Goal: Task Accomplishment & Management: Complete application form

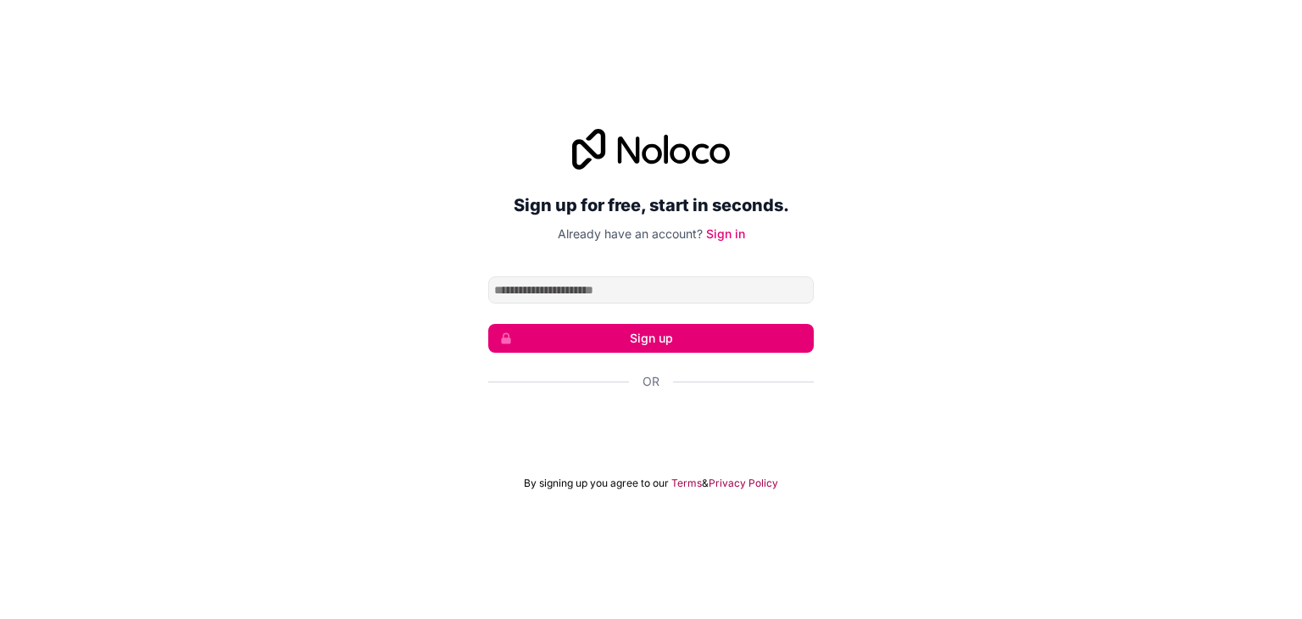
click at [618, 273] on div "Sign up for free, start in seconds. Already have an account? Sign in Sign up Or…" at bounding box center [650, 309] width 325 height 361
click at [627, 283] on input "Email address" at bounding box center [650, 289] width 325 height 27
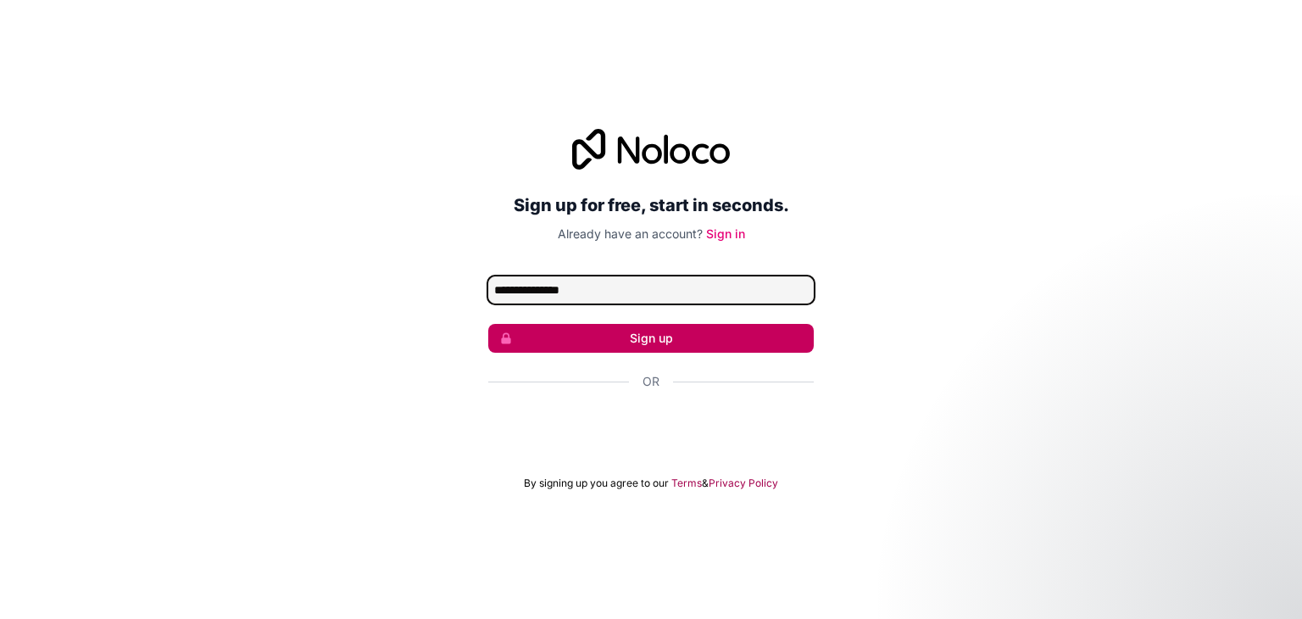
type input "**********"
click at [611, 342] on button "Sign up" at bounding box center [650, 338] width 325 height 29
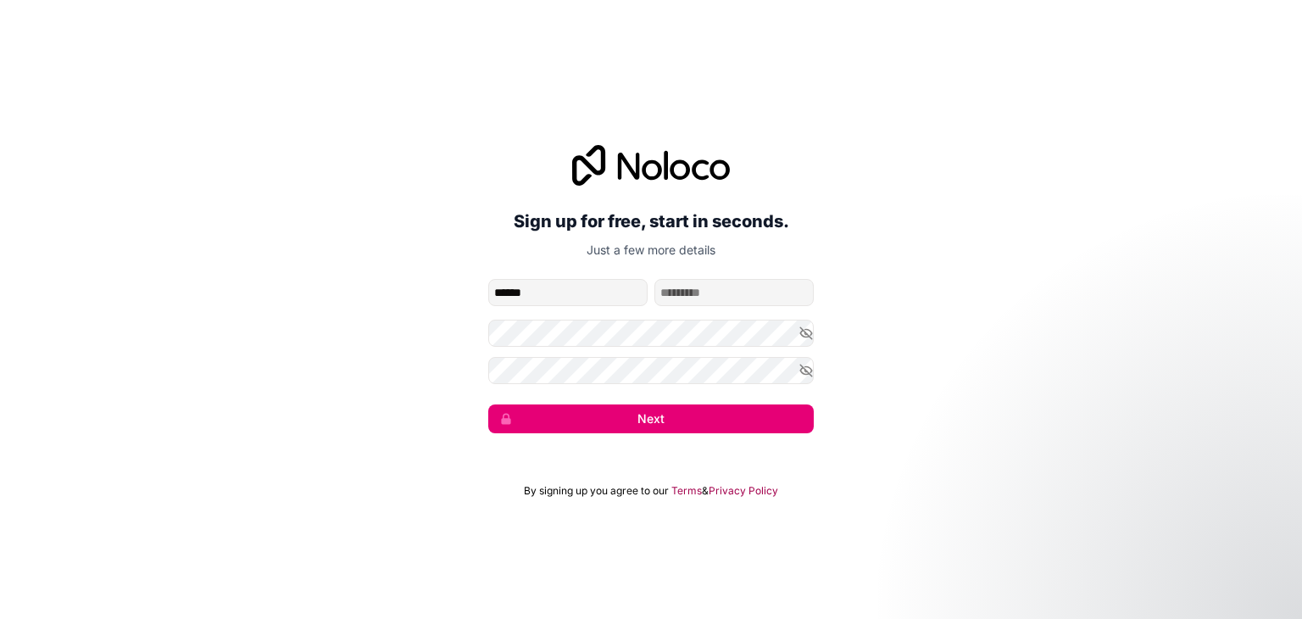
type input "******"
type input "****"
click at [800, 334] on icon "button" at bounding box center [805, 332] width 15 height 15
click at [803, 375] on icon "button" at bounding box center [805, 370] width 15 height 15
click at [803, 370] on icon "button" at bounding box center [805, 370] width 15 height 15
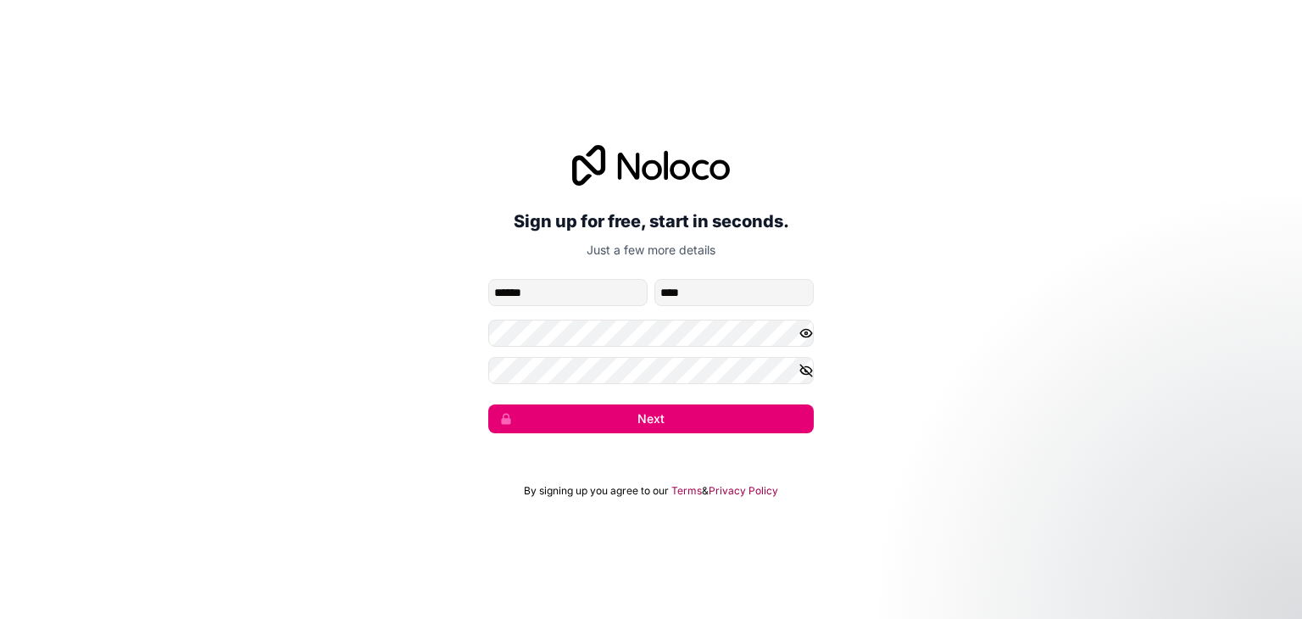
click at [800, 372] on icon "button" at bounding box center [805, 370] width 15 height 15
click at [712, 420] on button "Next" at bounding box center [650, 418] width 325 height 29
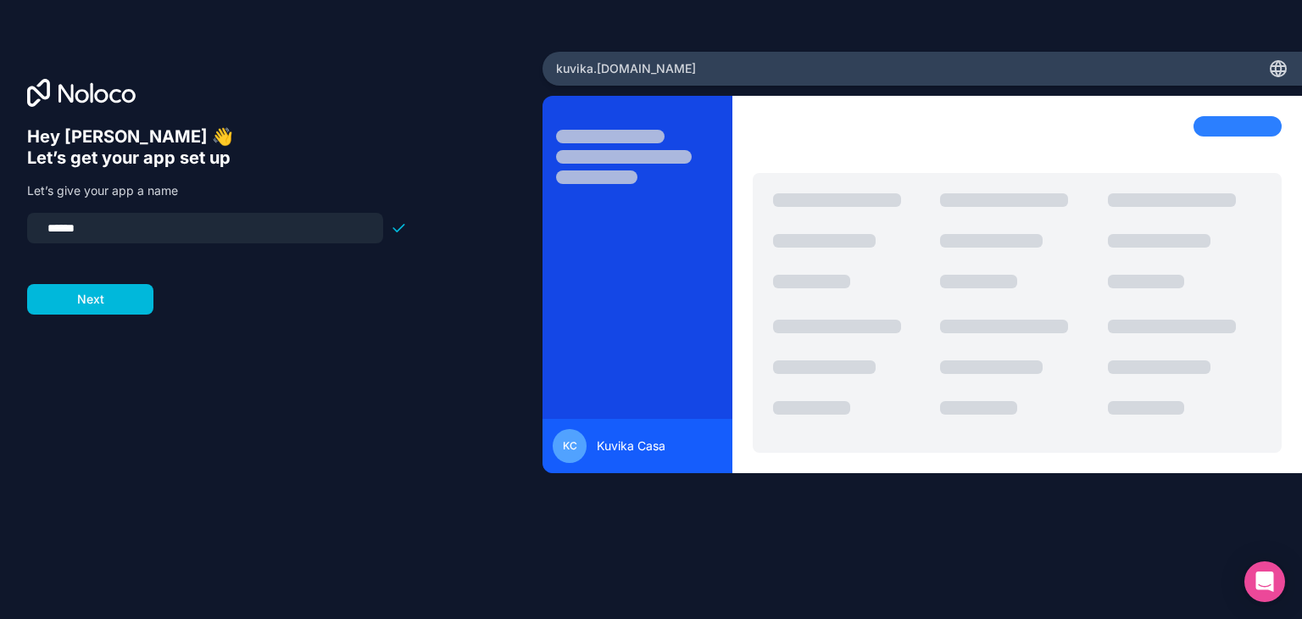
click at [699, 66] on div "kuvika .[DOMAIN_NAME]" at bounding box center [921, 69] width 759 height 34
click at [107, 303] on button "Next" at bounding box center [90, 299] width 126 height 31
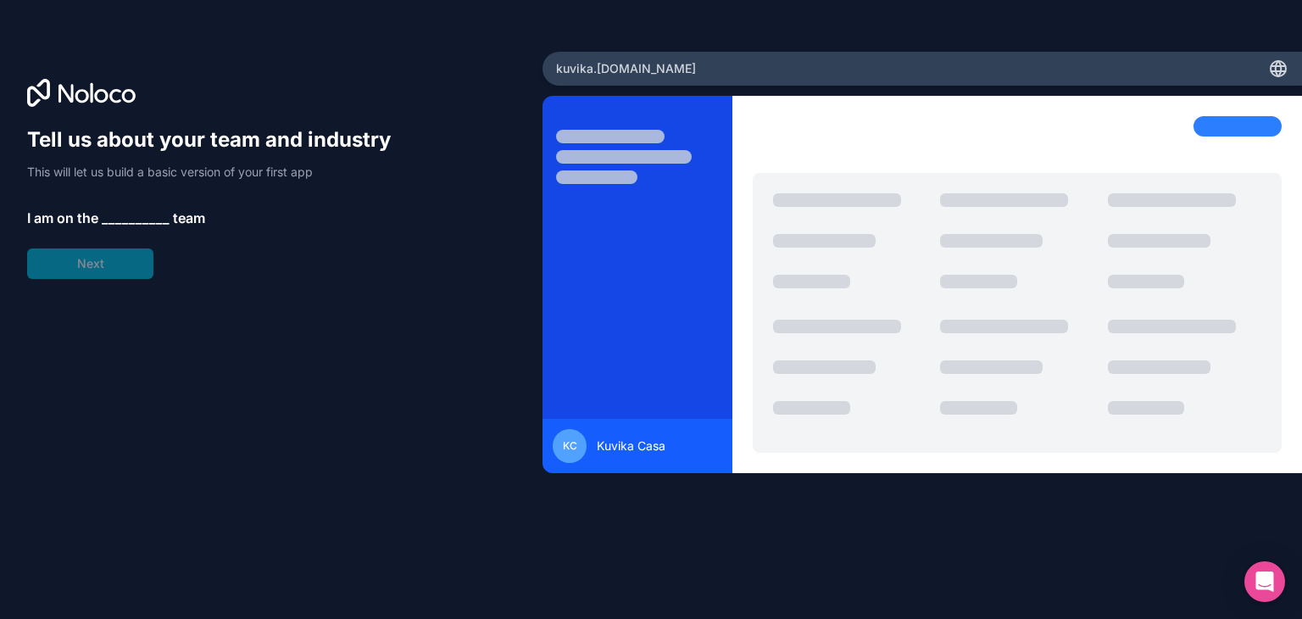
click at [129, 223] on span "__________" at bounding box center [136, 218] width 68 height 20
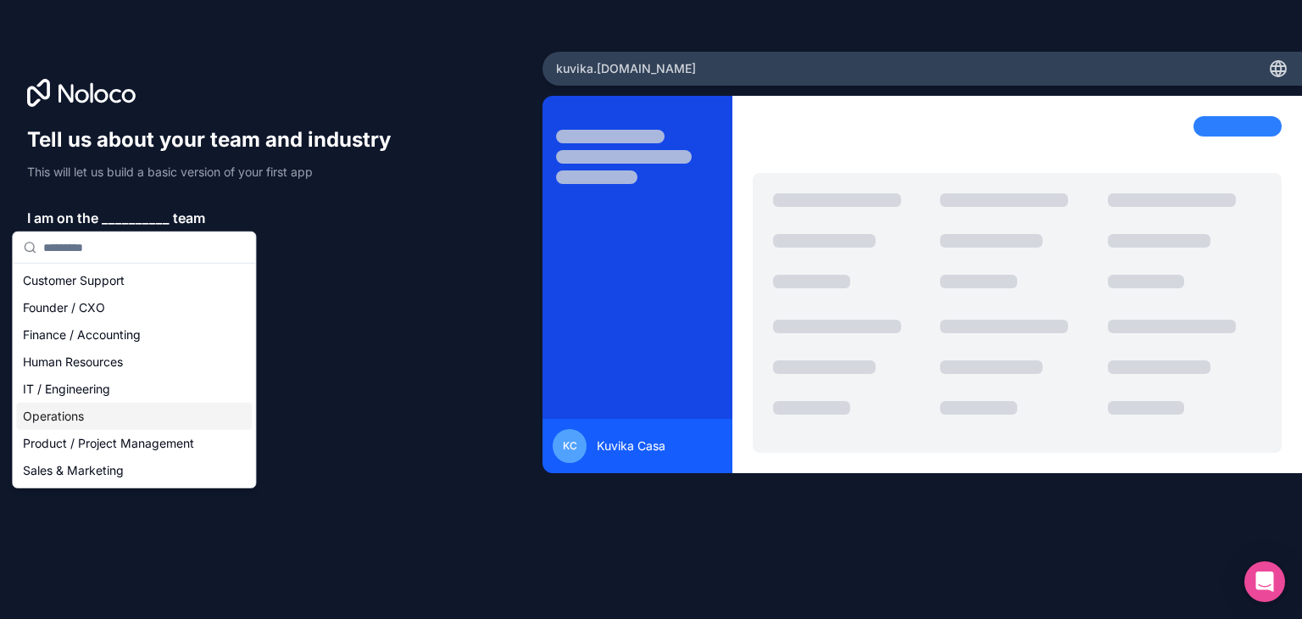
click at [71, 413] on div "Operations" at bounding box center [134, 416] width 236 height 27
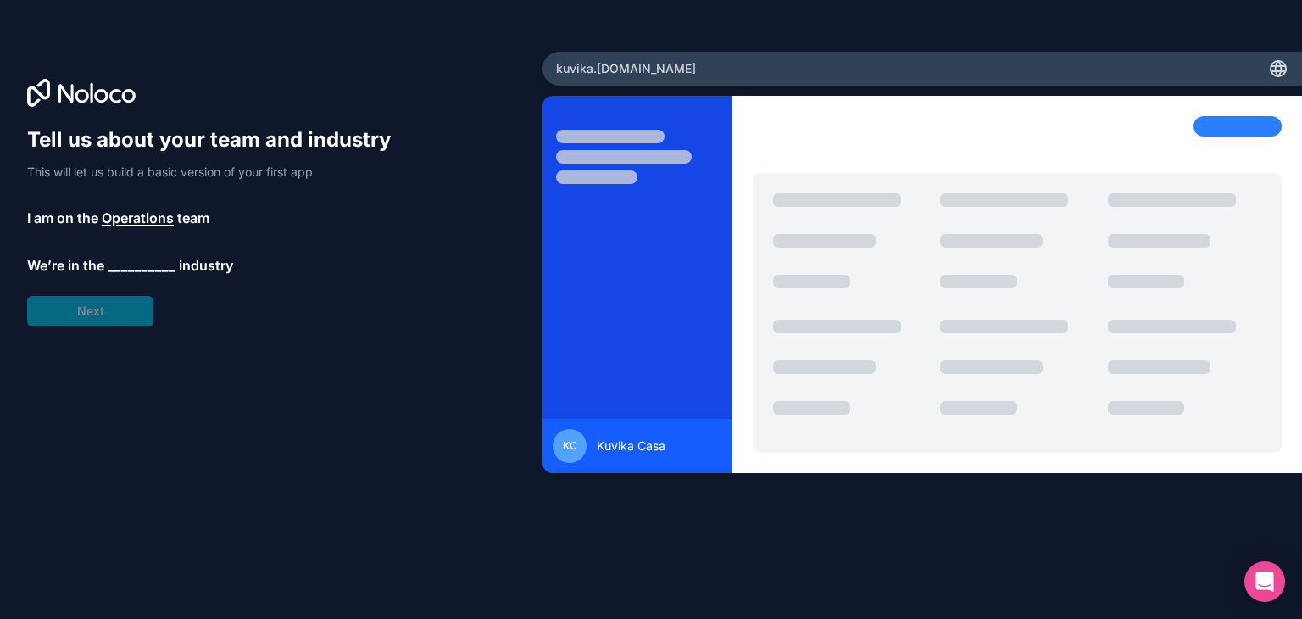
click at [135, 265] on span "__________" at bounding box center [142, 265] width 68 height 20
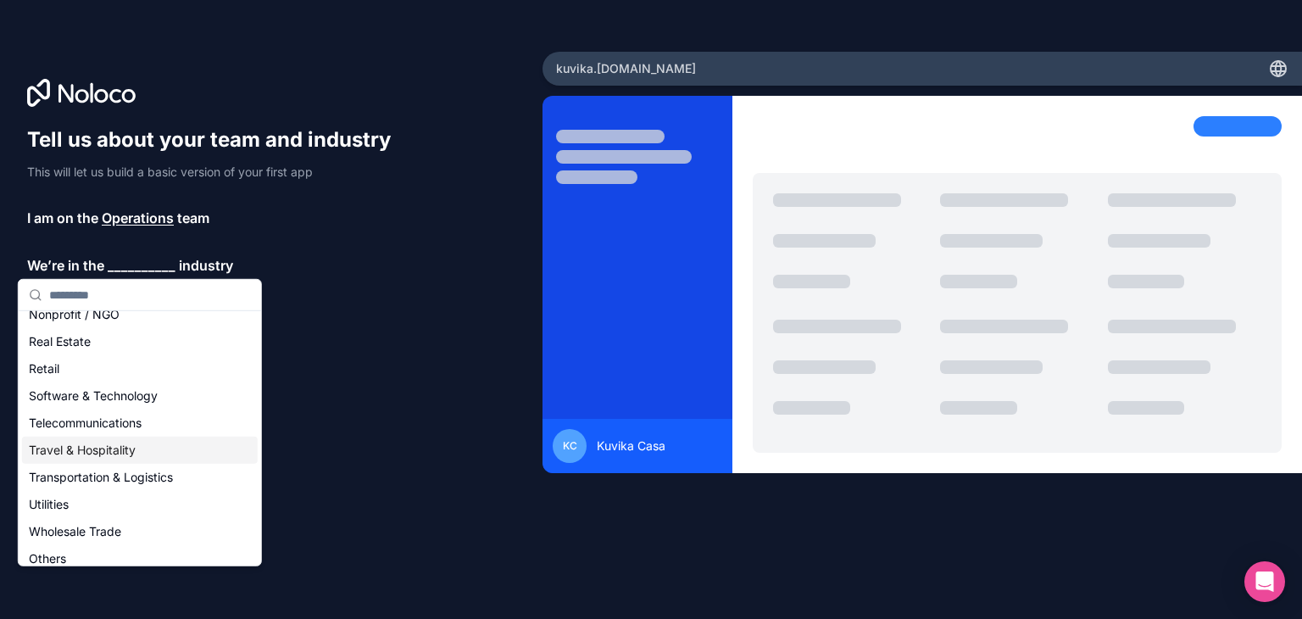
scroll to position [349, 0]
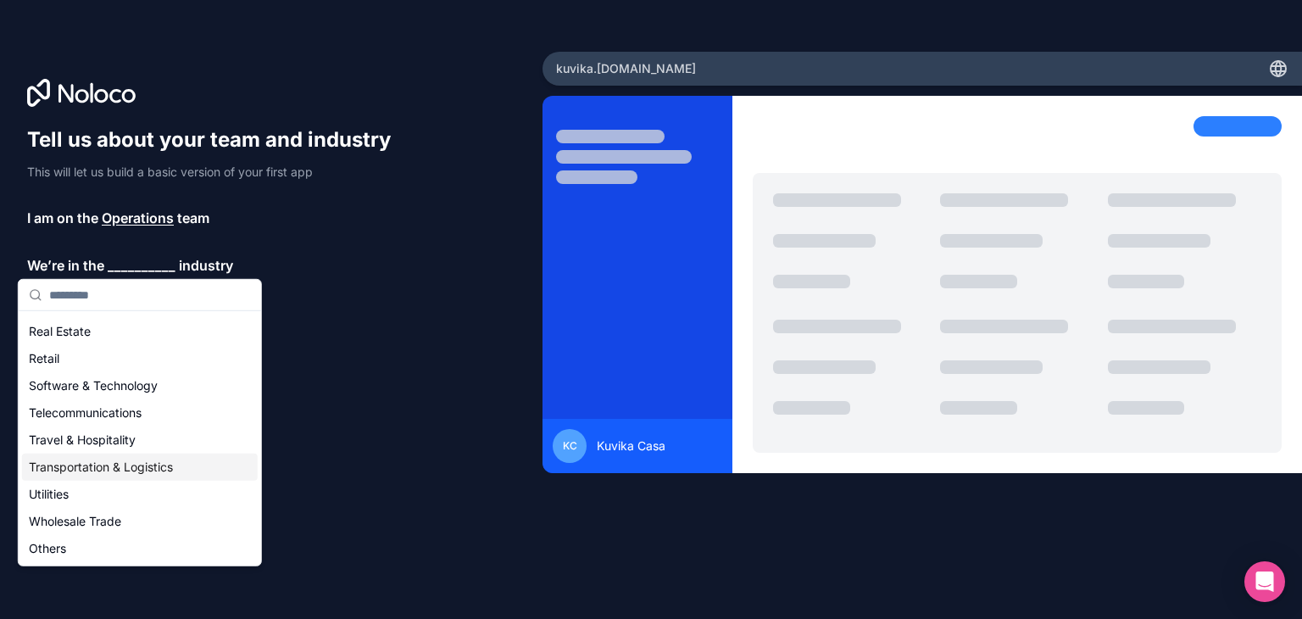
click at [139, 474] on div "Transportation & Logistics" at bounding box center [140, 466] width 236 height 27
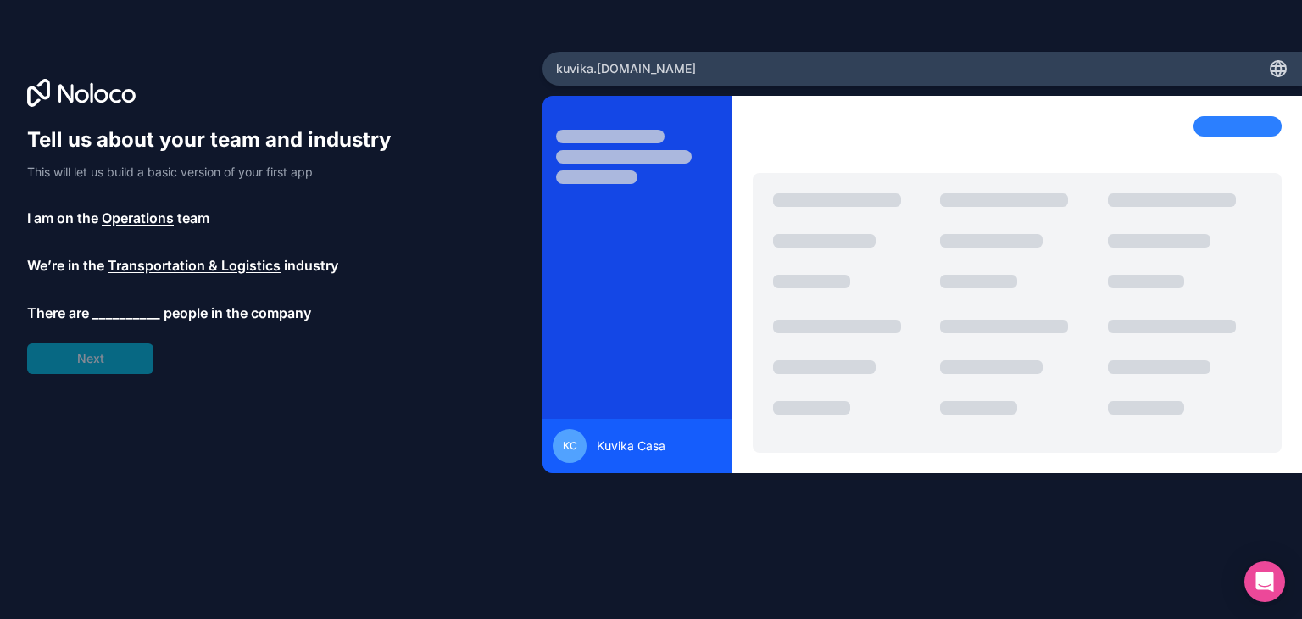
click at [120, 309] on span "__________" at bounding box center [126, 313] width 68 height 20
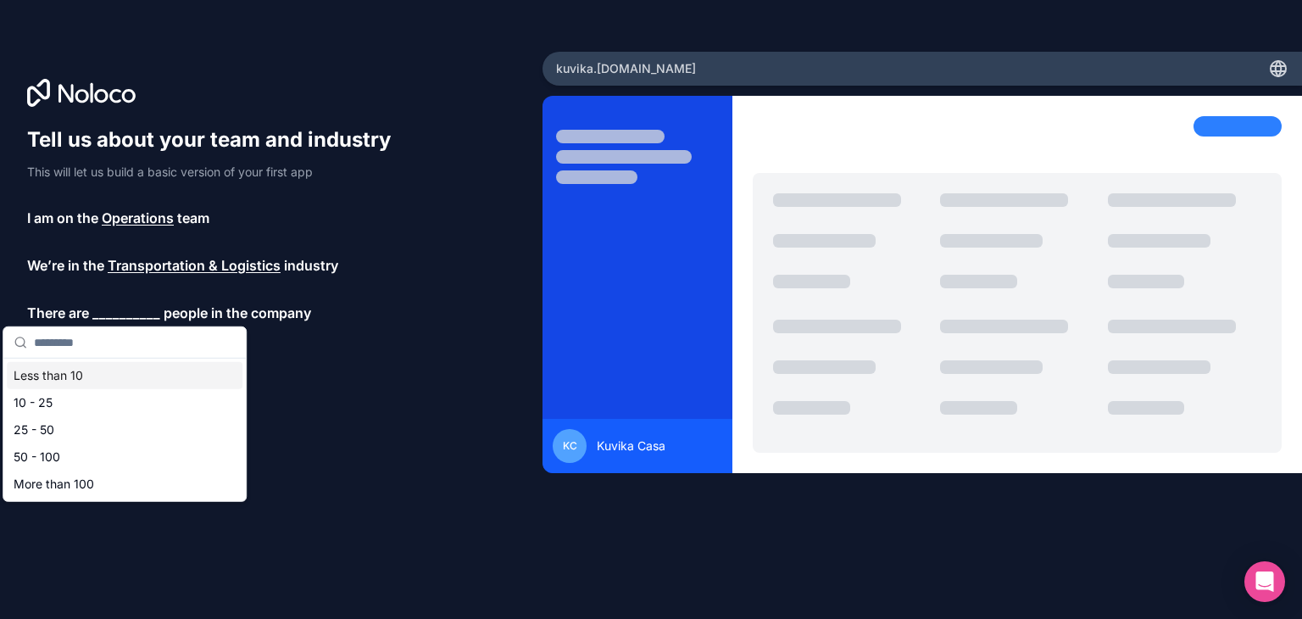
click at [106, 381] on div "Less than 10" at bounding box center [125, 375] width 236 height 27
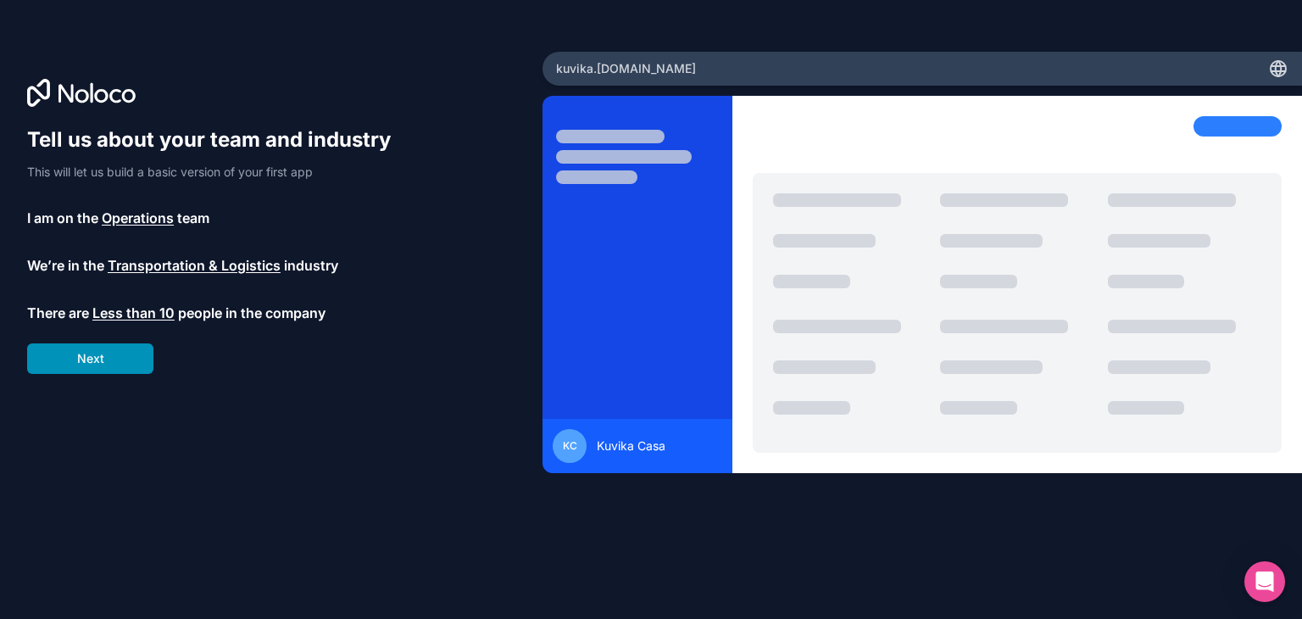
click at [104, 360] on button "Next" at bounding box center [90, 358] width 126 height 31
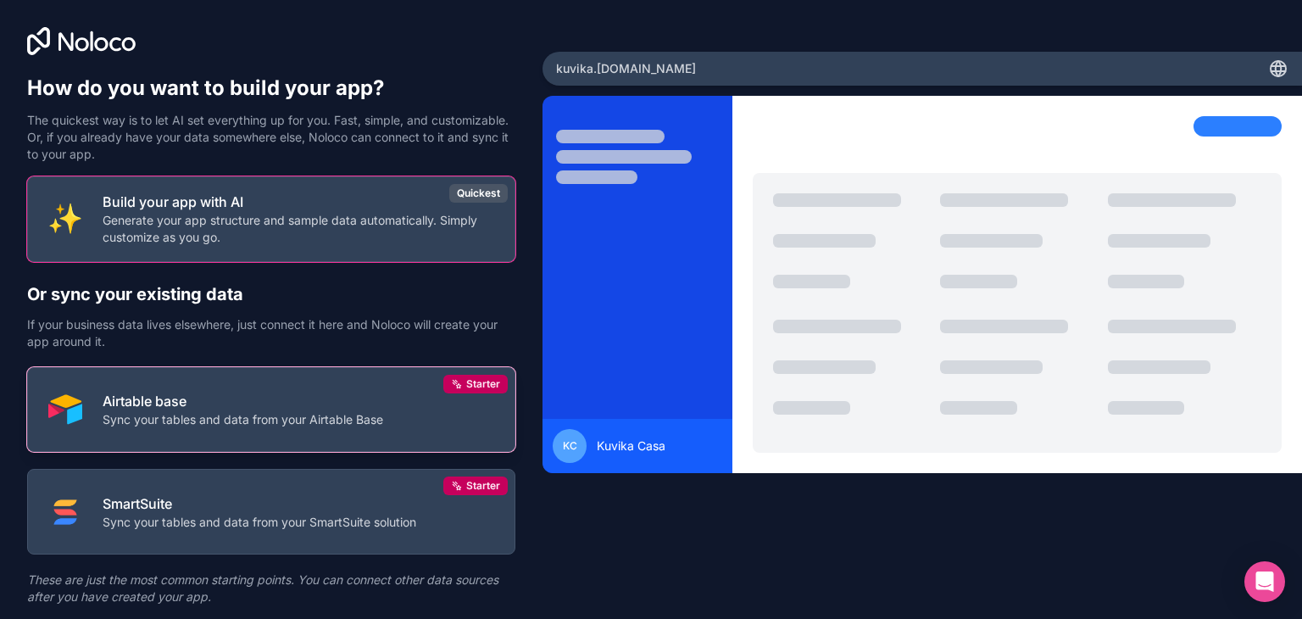
click at [242, 435] on button "Airtable base Sync your tables and data from your Airtable Base Starter" at bounding box center [271, 410] width 488 height 86
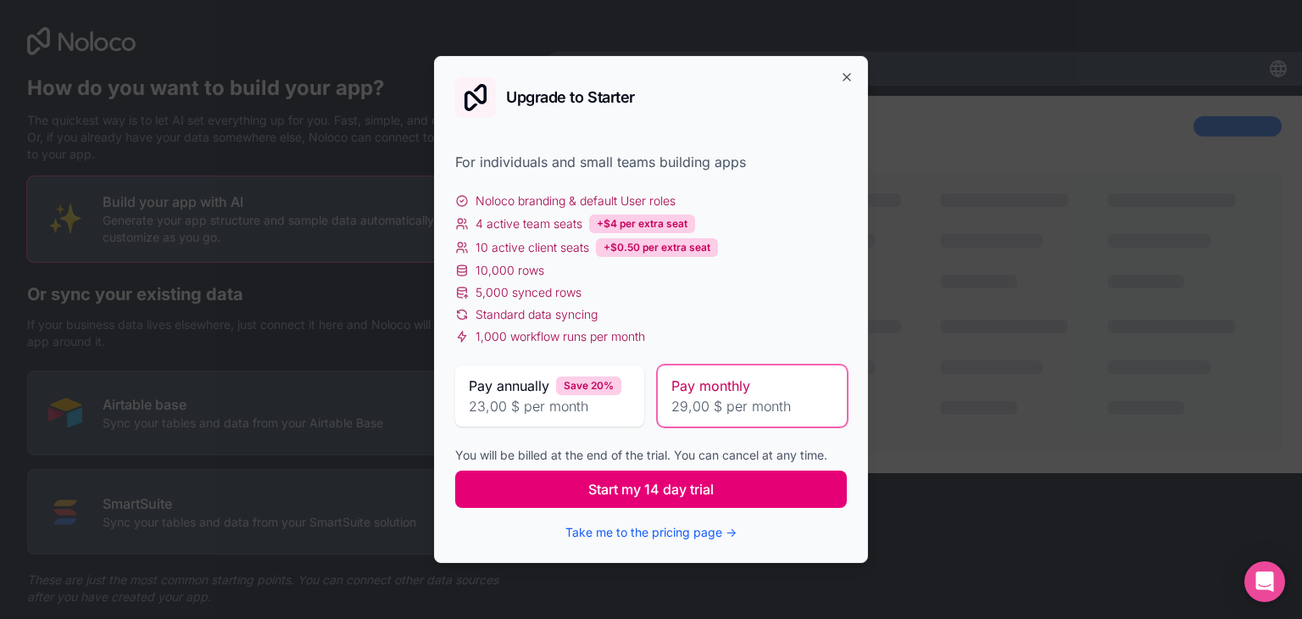
click at [745, 479] on button "Start my 14 day trial" at bounding box center [651, 488] width 392 height 37
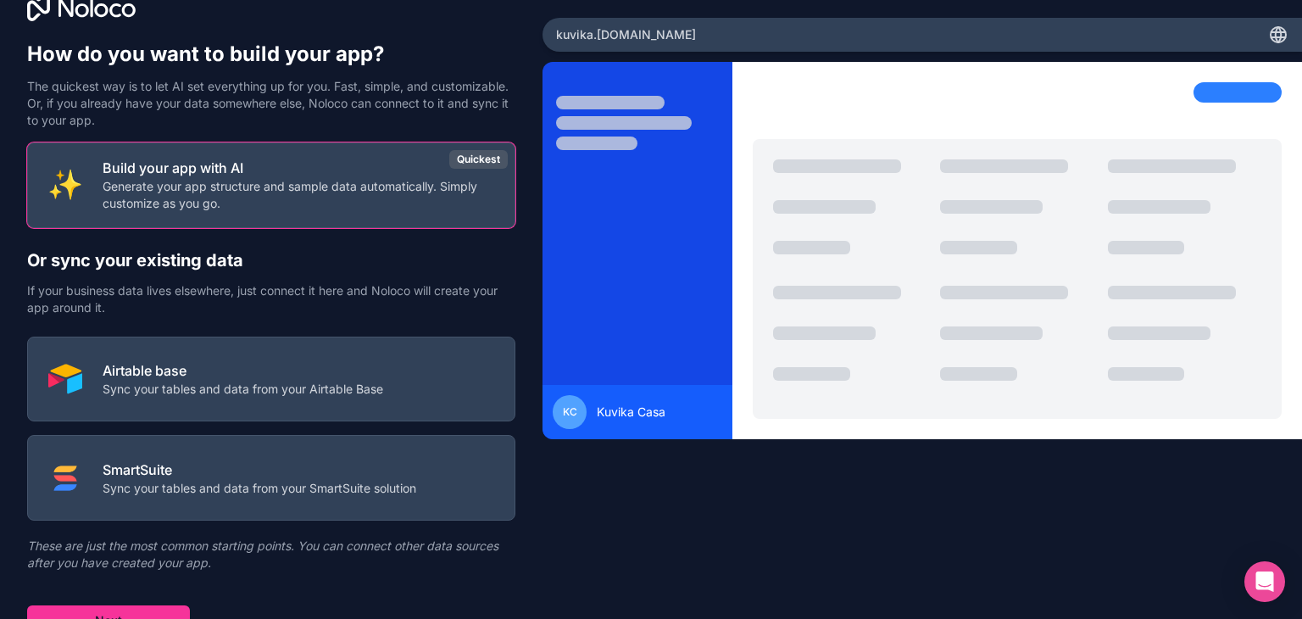
scroll to position [50, 0]
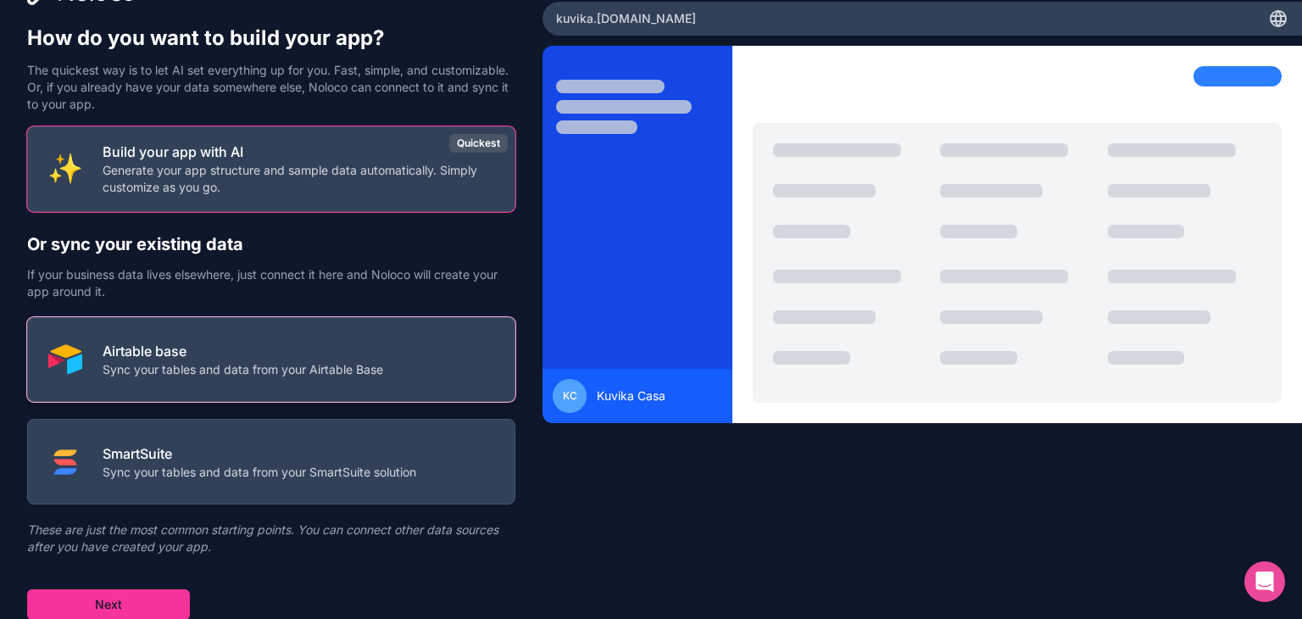
click at [158, 381] on button "Airtable base Sync your tables and data from your Airtable Base" at bounding box center [271, 360] width 488 height 86
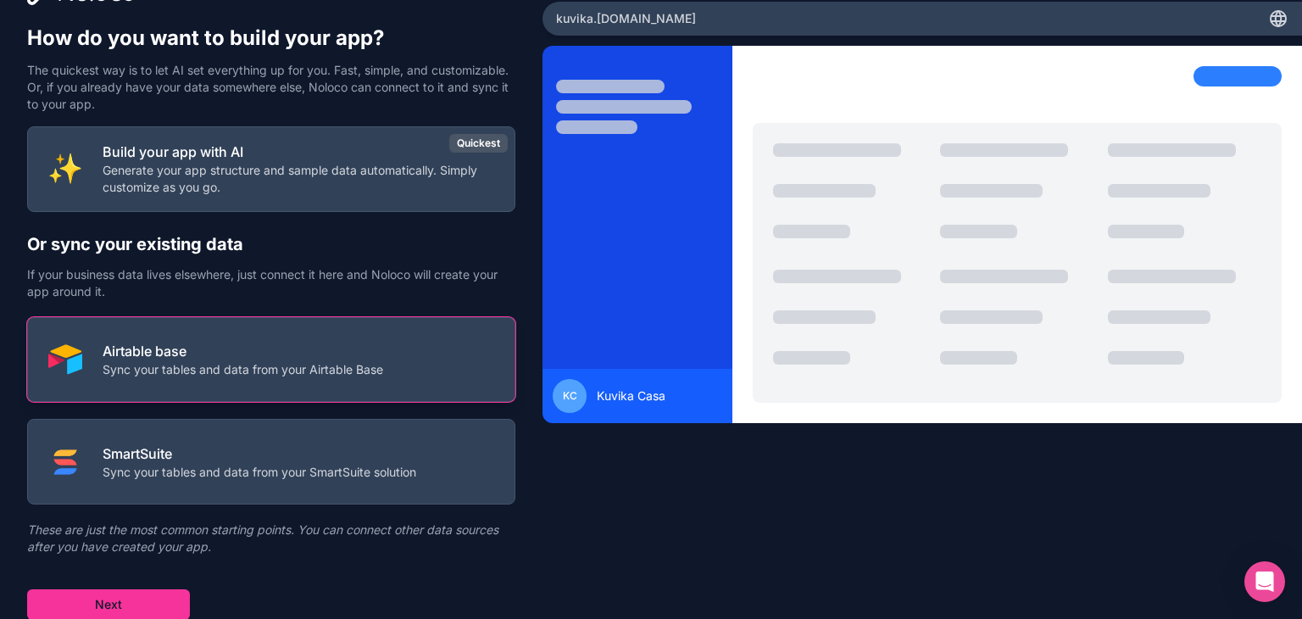
click at [214, 364] on p "Sync your tables and data from your Airtable Base" at bounding box center [243, 369] width 281 height 17
click at [214, 370] on p "Sync your tables and data from your Airtable Base" at bounding box center [243, 369] width 281 height 17
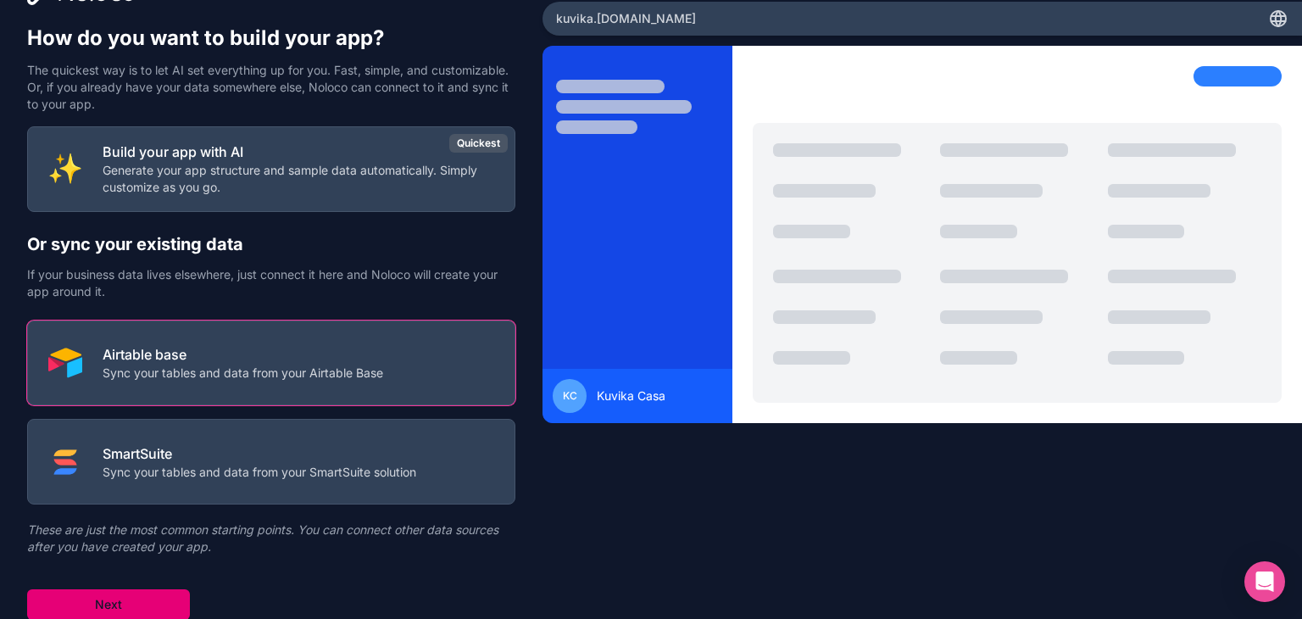
click at [120, 604] on button "Next" at bounding box center [108, 604] width 163 height 31
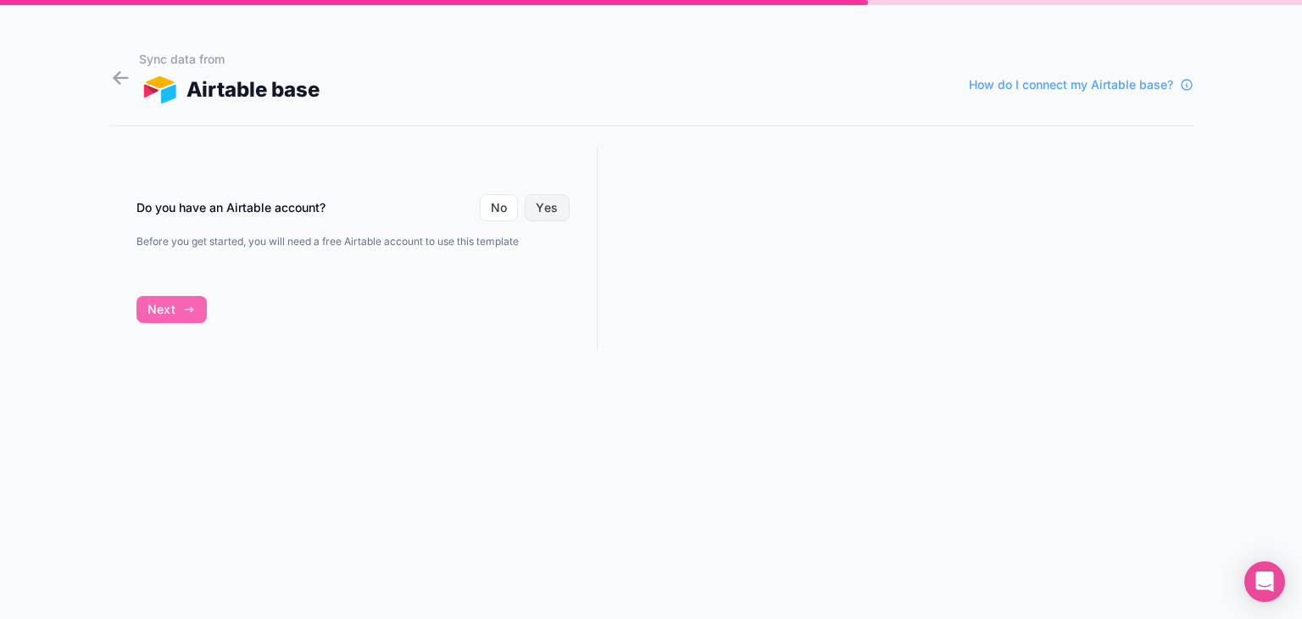
click at [557, 203] on button "Yes" at bounding box center [547, 207] width 44 height 27
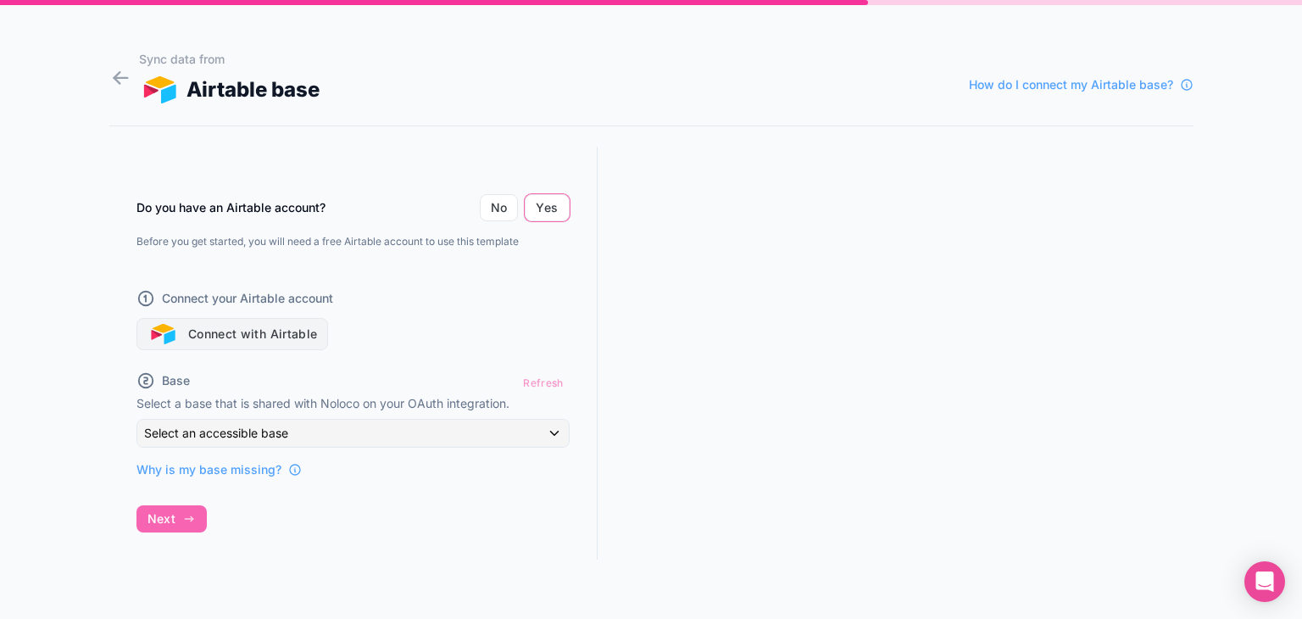
click at [275, 332] on button "Connect with Airtable" at bounding box center [232, 334] width 192 height 32
click at [552, 206] on button "Yes" at bounding box center [547, 207] width 44 height 27
click at [295, 325] on button "Connect with Airtable" at bounding box center [232, 334] width 192 height 32
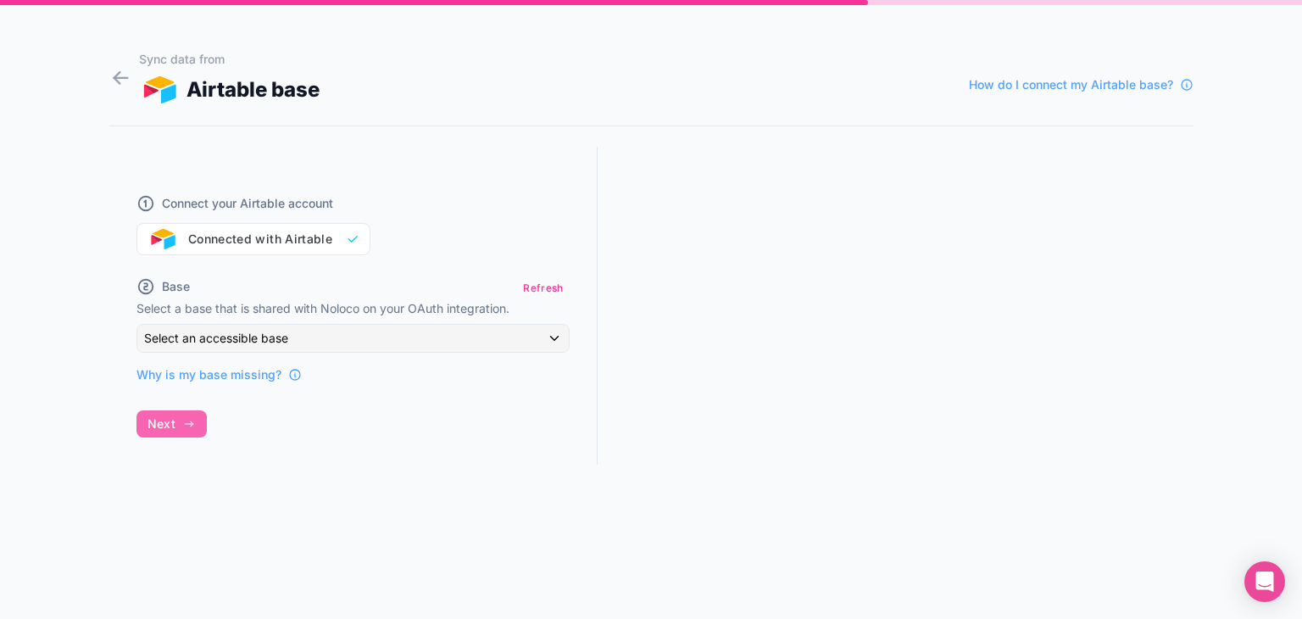
click at [648, 243] on div at bounding box center [896, 321] width 596 height 349
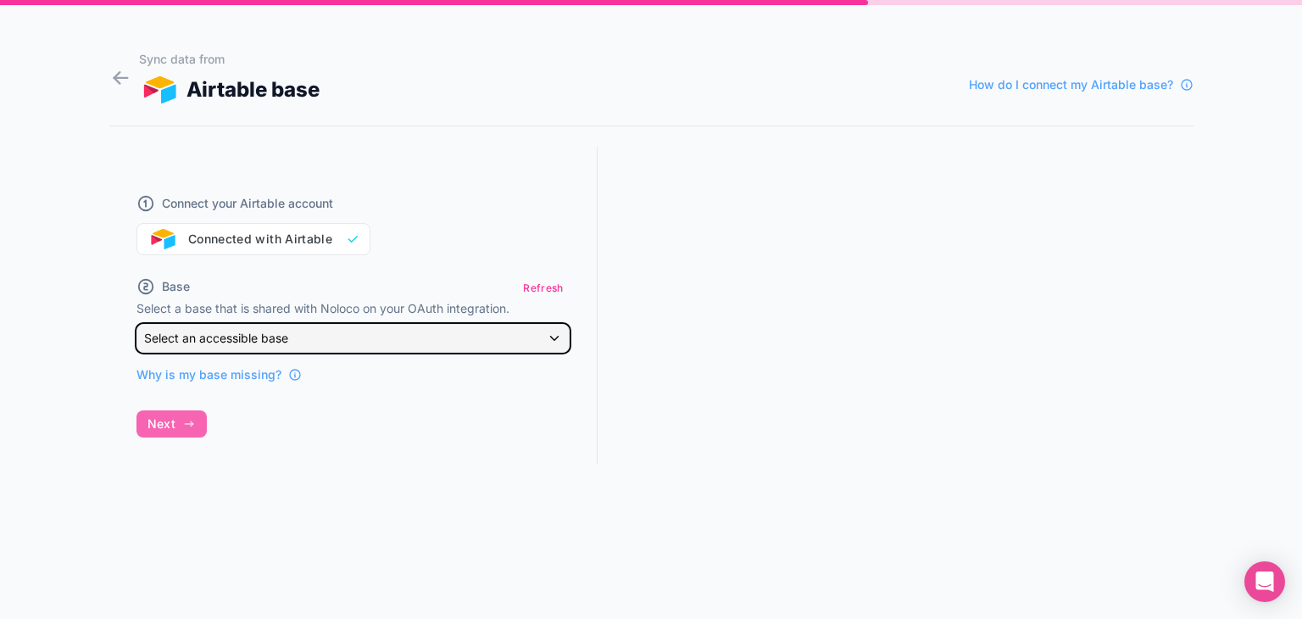
click at [431, 332] on div "Select an accessible base" at bounding box center [352, 338] width 431 height 27
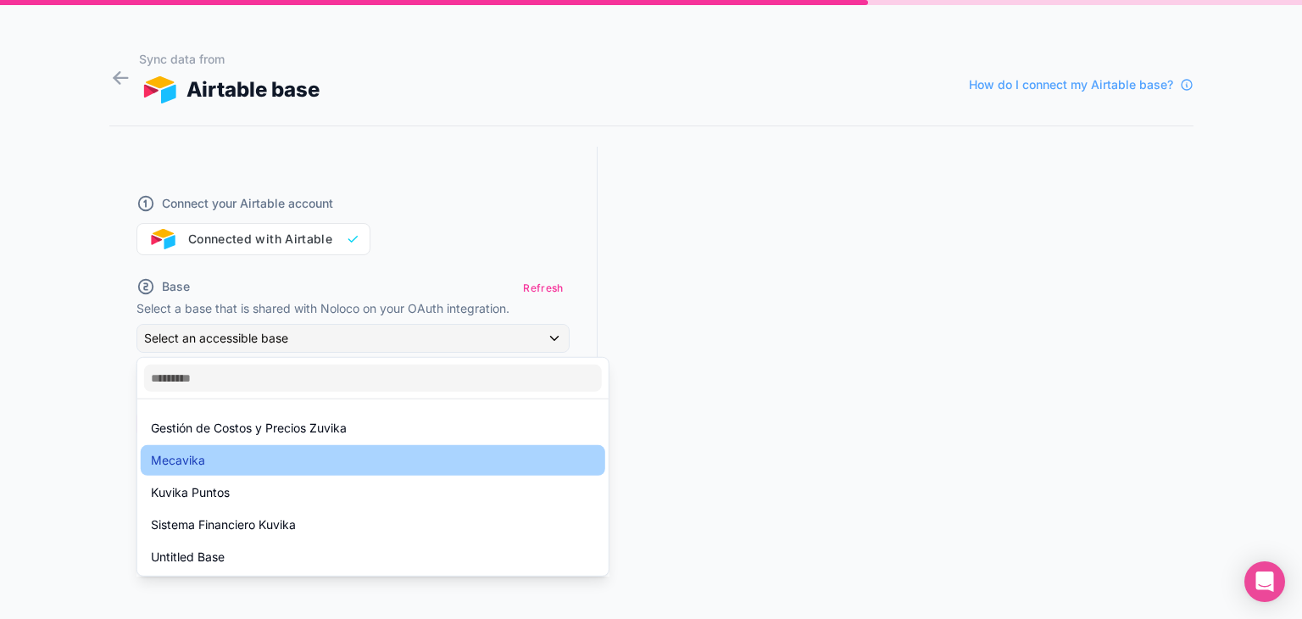
click at [348, 447] on div "Mecavika" at bounding box center [373, 460] width 464 height 31
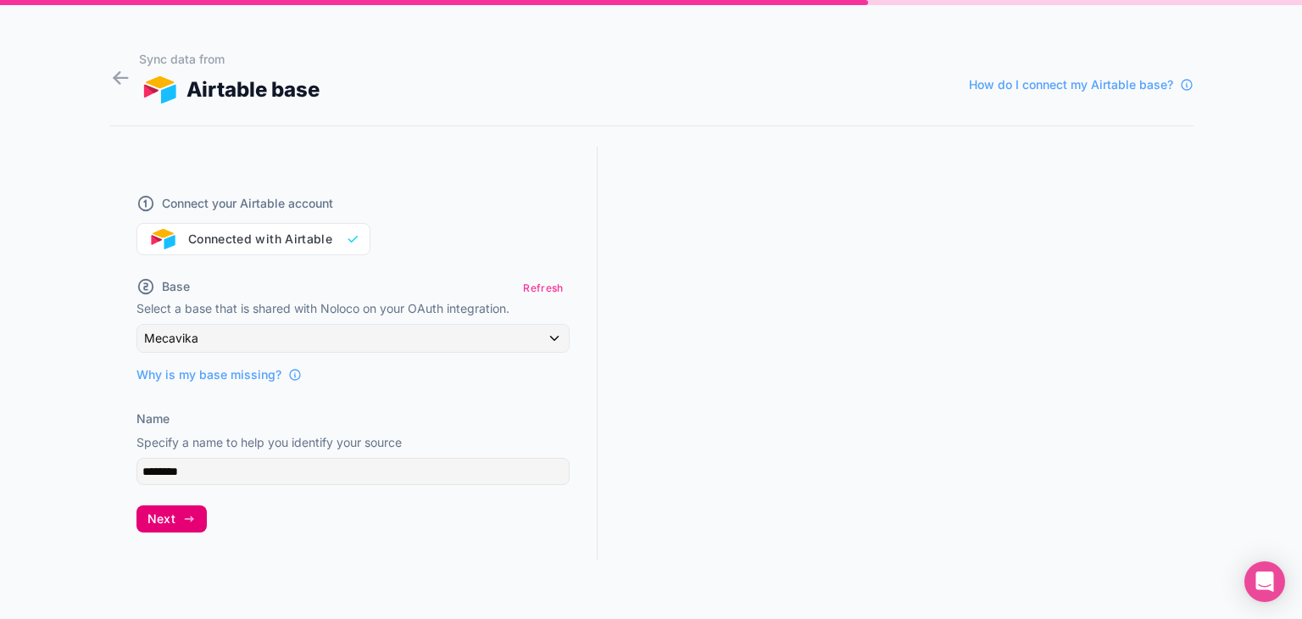
click at [182, 520] on icon "button" at bounding box center [189, 519] width 14 height 14
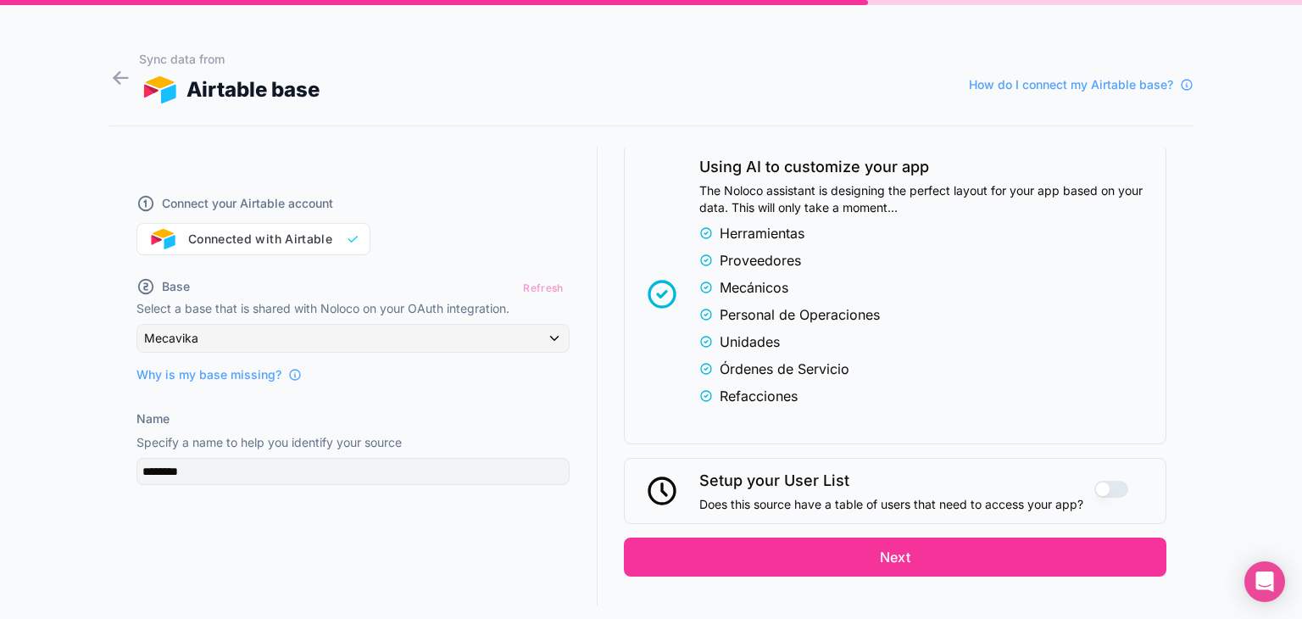
scroll to position [410, 0]
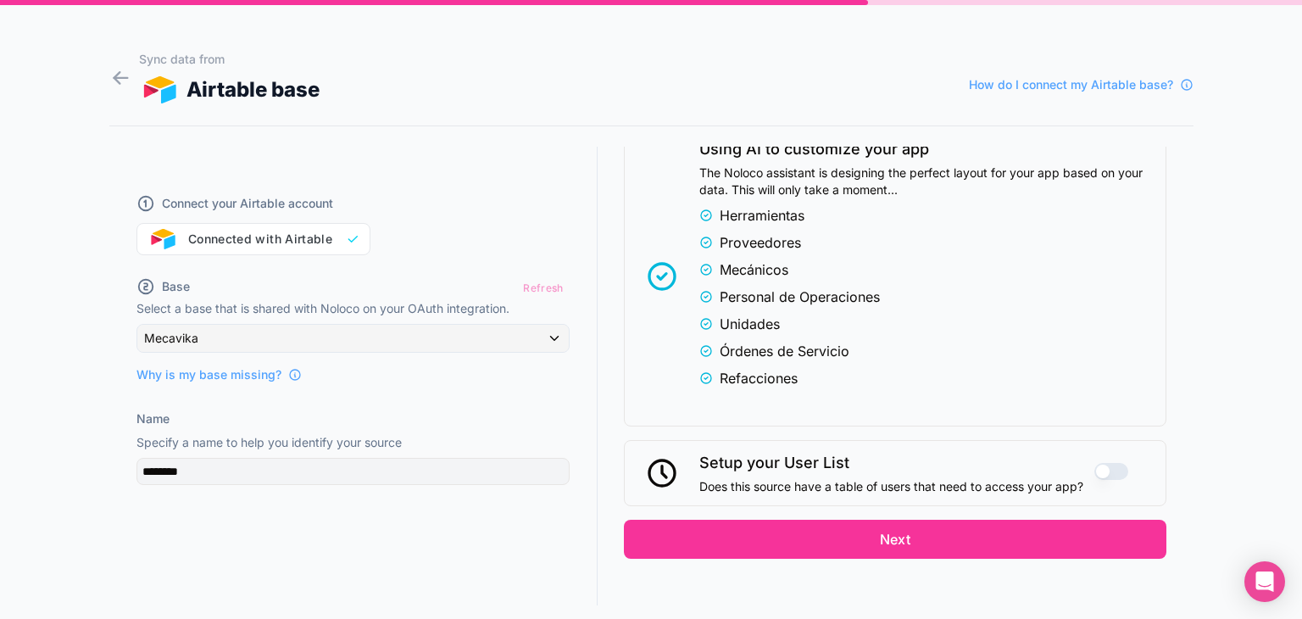
click at [1102, 465] on button "Use setting" at bounding box center [1111, 471] width 34 height 17
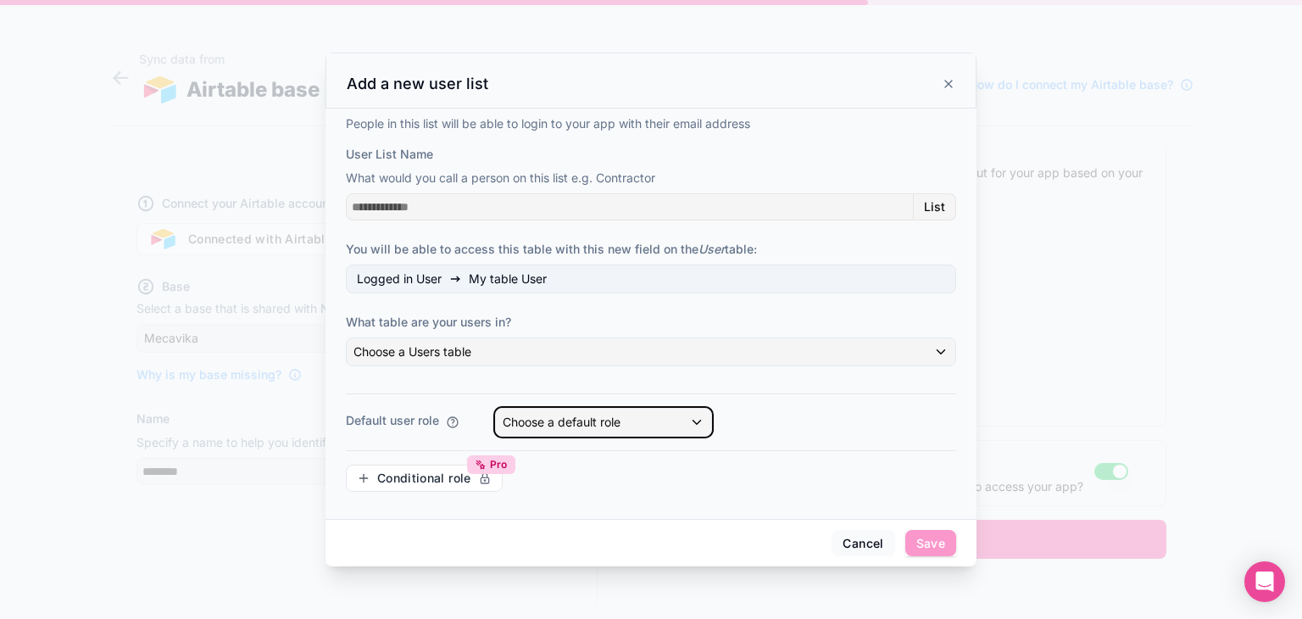
click at [671, 425] on div "Choose a default role" at bounding box center [603, 422] width 215 height 27
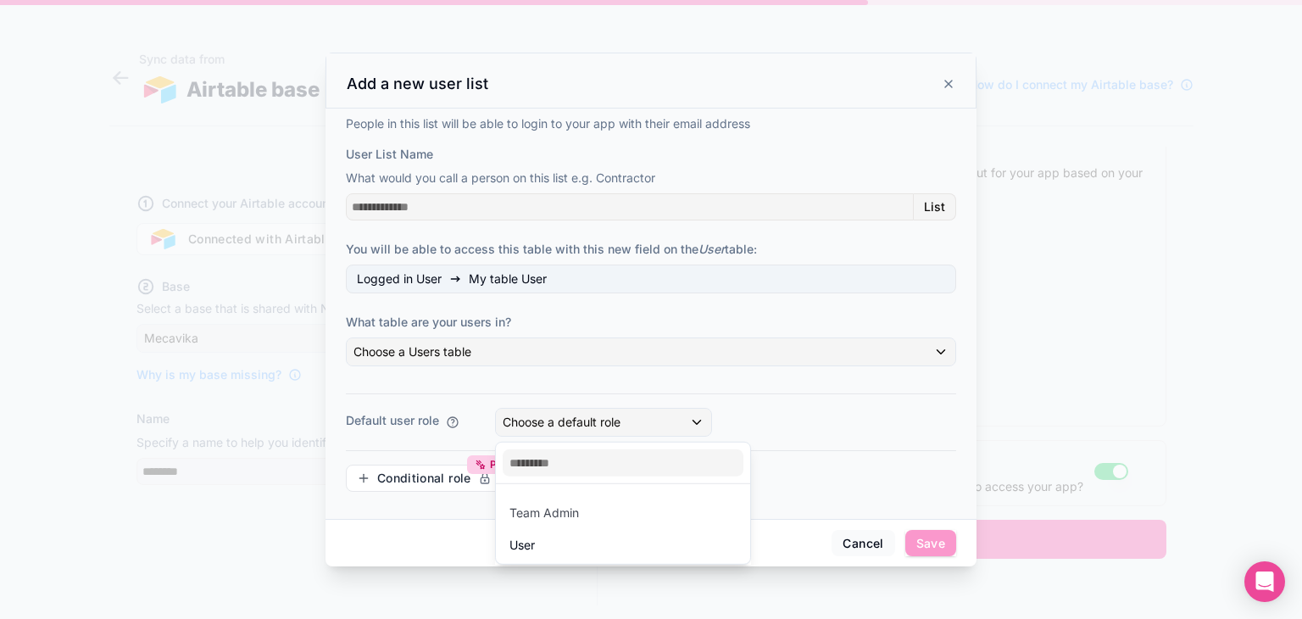
click at [674, 431] on div at bounding box center [651, 309] width 1302 height 619
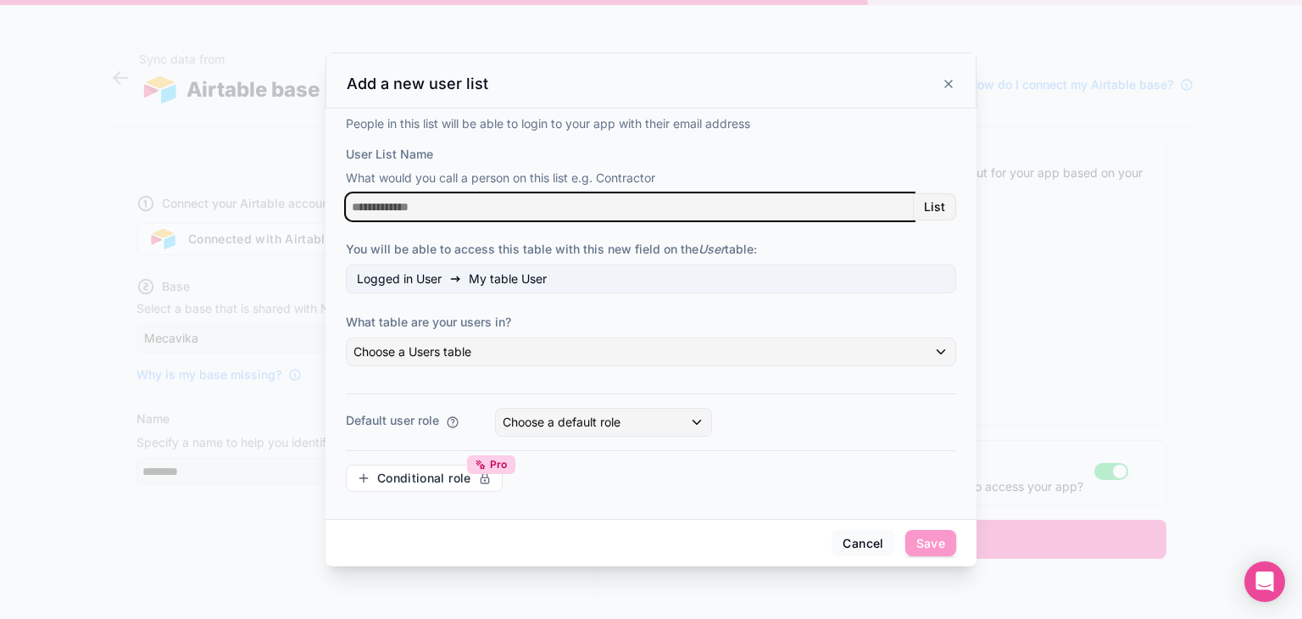
click at [615, 209] on input "User List Name" at bounding box center [630, 206] width 568 height 27
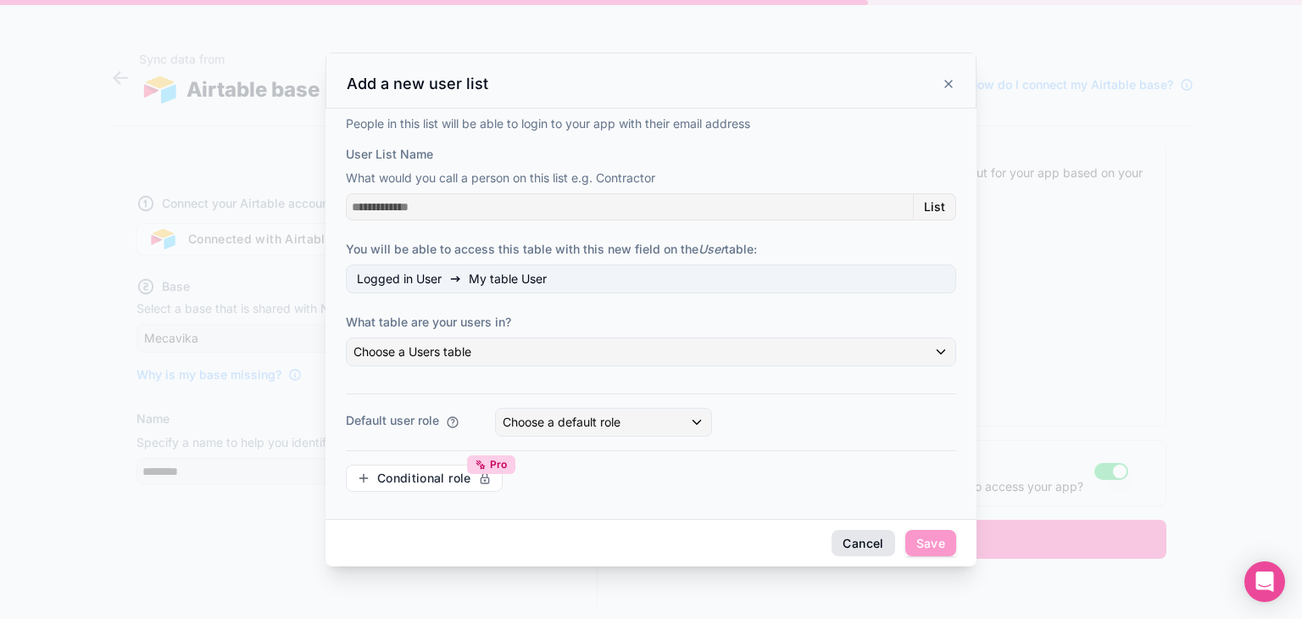
click at [876, 551] on button "Cancel" at bounding box center [863, 543] width 63 height 27
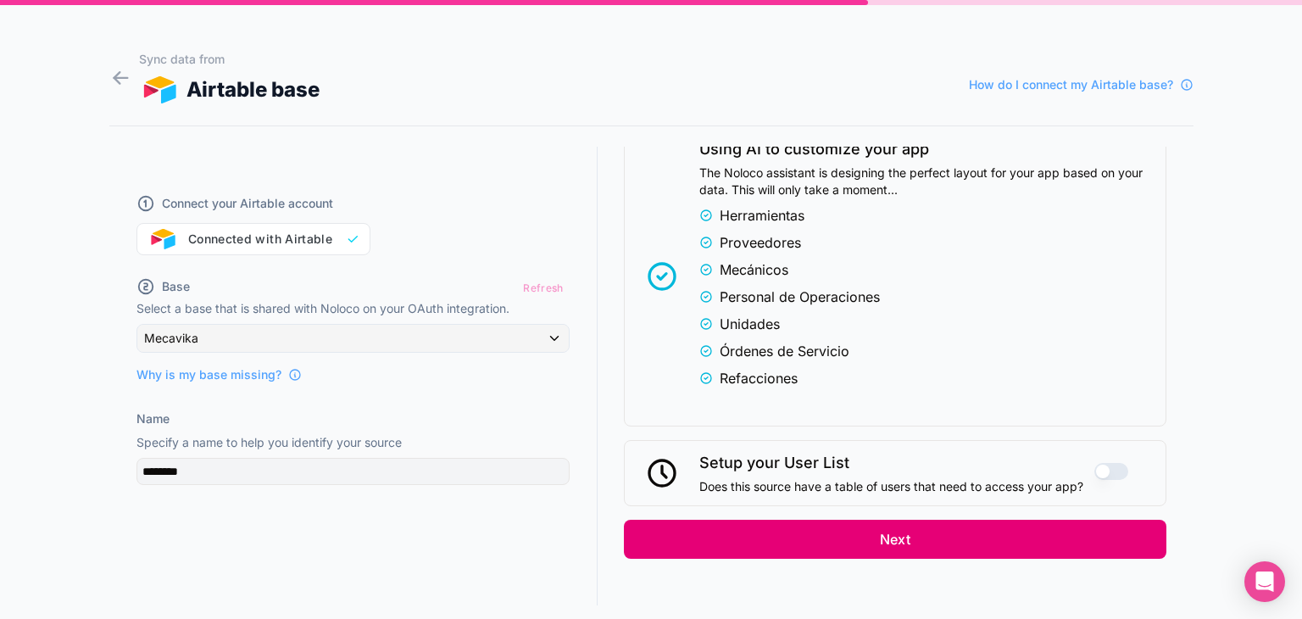
click at [973, 537] on button "Next" at bounding box center [895, 539] width 542 height 39
